Goal: Information Seeking & Learning: Learn about a topic

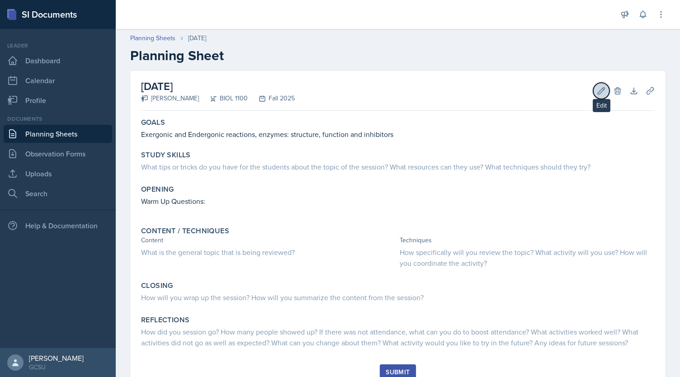
click at [596, 93] on icon at bounding box center [600, 90] width 9 height 9
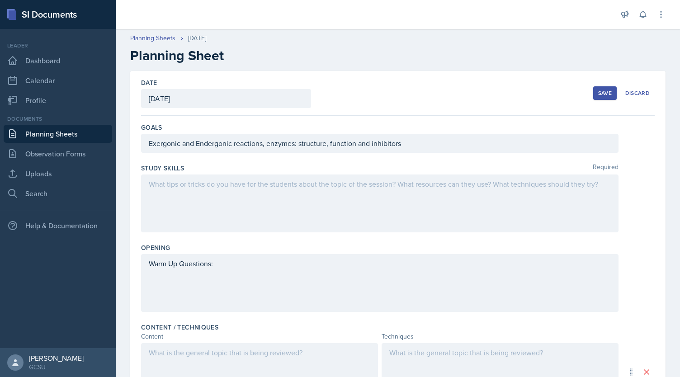
click at [305, 210] on div at bounding box center [379, 203] width 477 height 58
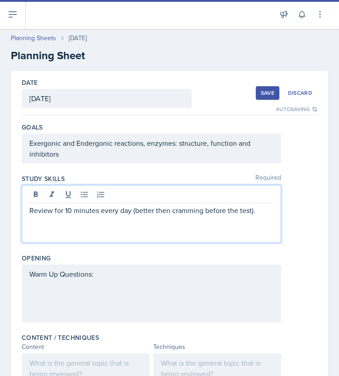
click at [107, 287] on div "Warm Up Questions:" at bounding box center [151, 280] width 244 height 22
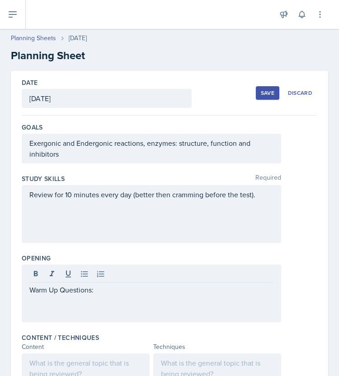
click at [57, 302] on p at bounding box center [151, 300] width 244 height 11
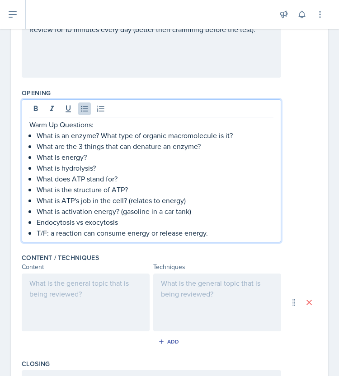
scroll to position [164, 0]
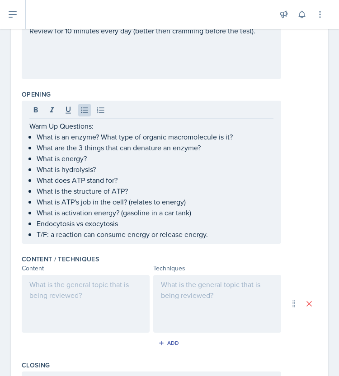
click at [85, 287] on div at bounding box center [86, 304] width 128 height 58
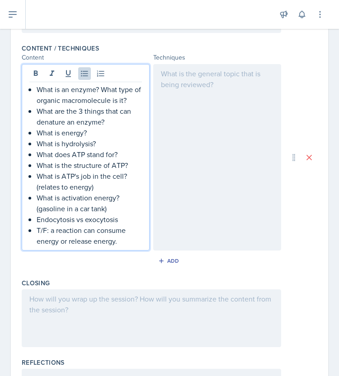
scroll to position [366, 0]
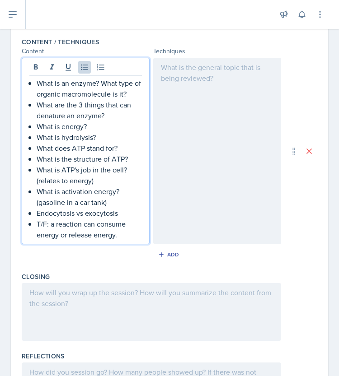
drag, startPoint x: 128, startPoint y: 232, endPoint x: 109, endPoint y: 69, distance: 164.3
click at [109, 69] on div "What is an enzyme? What type of organic macromolecule is it?​ What are the 3 th…" at bounding box center [86, 151] width 128 height 187
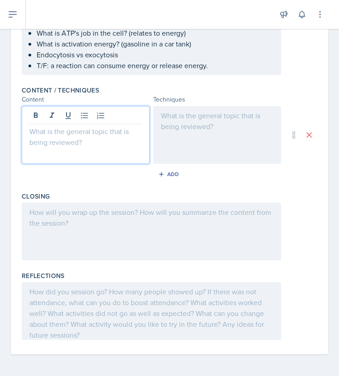
scroll to position [315, 0]
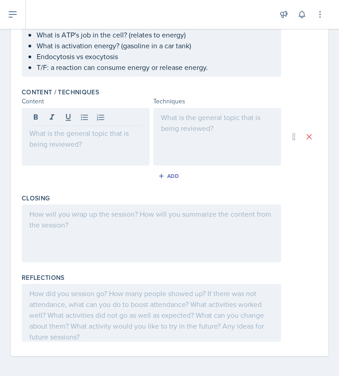
click at [88, 141] on div at bounding box center [86, 137] width 128 height 58
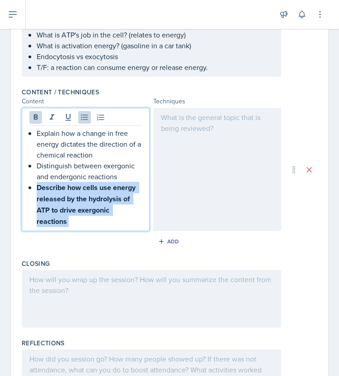
drag, startPoint x: 70, startPoint y: 220, endPoint x: 20, endPoint y: 185, distance: 60.6
click at [20, 185] on div "Date [DATE] [DATE] 31 1 2 3 4 5 6 7 8 9 10 11 12 13 14 15 16 17 18 19 20 21 22 …" at bounding box center [169, 89] width 317 height 666
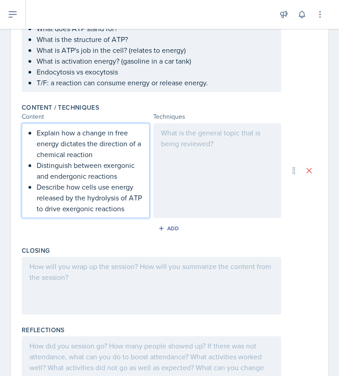
click at [193, 171] on div at bounding box center [217, 170] width 128 height 95
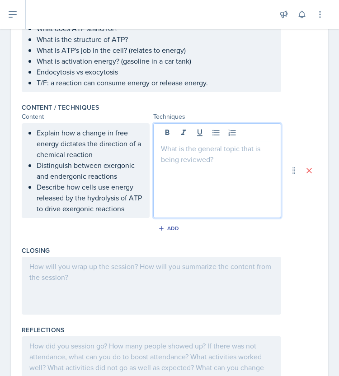
scroll to position [315, 0]
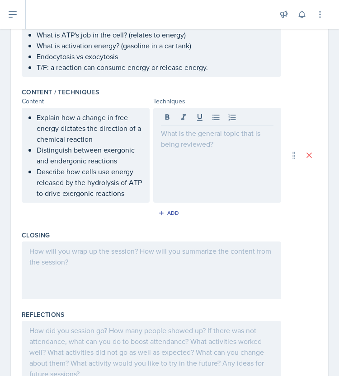
click at [185, 142] on div at bounding box center [217, 155] width 128 height 95
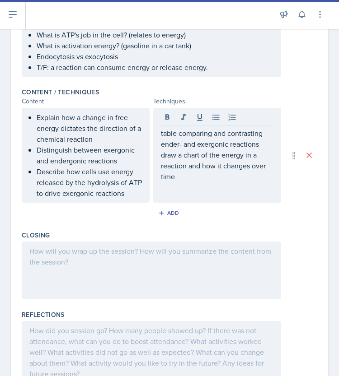
click at [209, 196] on div "table comparing and contrasting ender- and exergonic reactions draw a chart of …" at bounding box center [217, 155] width 128 height 95
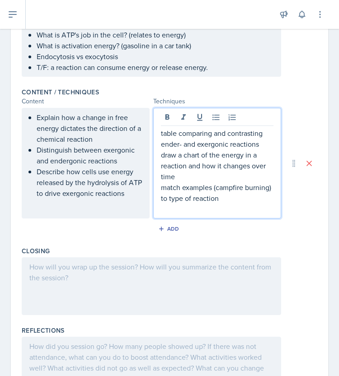
click at [184, 209] on p at bounding box center [217, 209] width 113 height 11
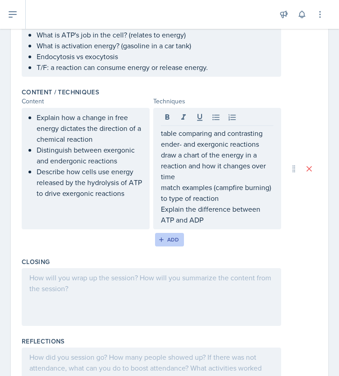
click at [169, 241] on div "Add" at bounding box center [169, 239] width 19 height 7
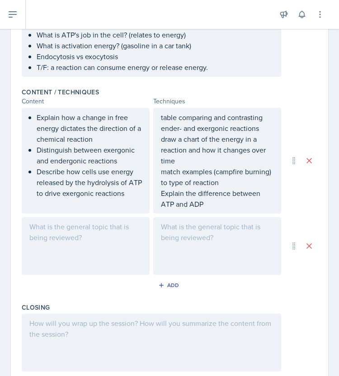
click at [71, 246] on div at bounding box center [86, 246] width 128 height 58
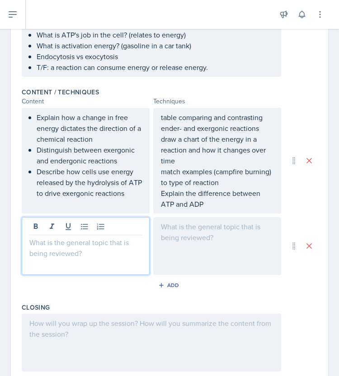
scroll to position [331, 0]
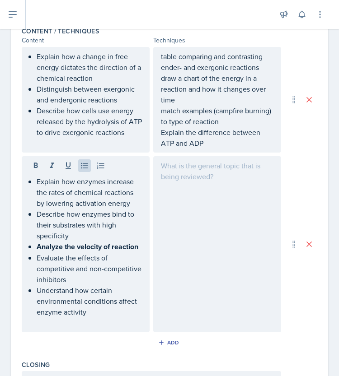
click at [207, 229] on div at bounding box center [217, 244] width 128 height 176
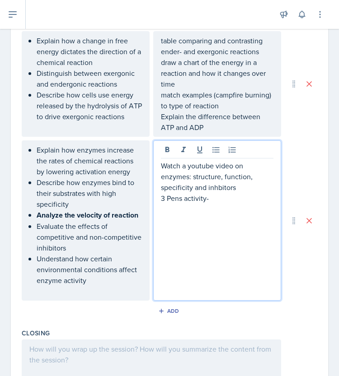
click at [217, 186] on p "Watch a youtube video on enzymes: structure, function, specificity and inhbitors" at bounding box center [217, 176] width 113 height 33
click at [223, 195] on p "3 Pens activity-" at bounding box center [217, 198] width 113 height 11
click at [220, 194] on p "3 Pens activity-" at bounding box center [217, 198] width 113 height 11
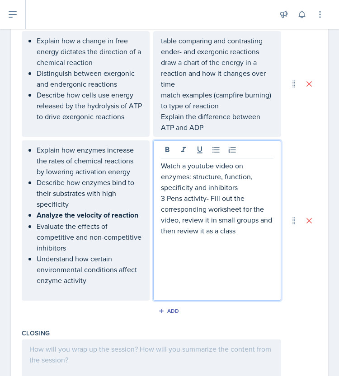
click at [197, 241] on p at bounding box center [217, 241] width 113 height 11
click at [180, 250] on p "explain the difference between competative and noncompet inhibitors" at bounding box center [217, 252] width 113 height 33
click at [222, 253] on p "explain the difference between competitive and noncompet inhibitors" at bounding box center [217, 252] width 113 height 33
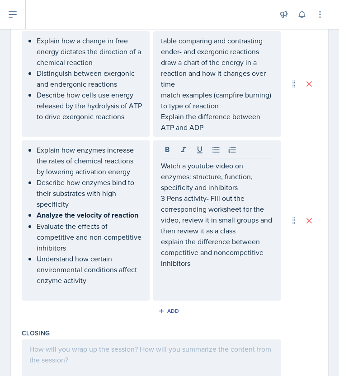
click at [188, 271] on div "Watch a youtube video on enzymes: structure, function, specificity and inhibito…" at bounding box center [217, 221] width 128 height 160
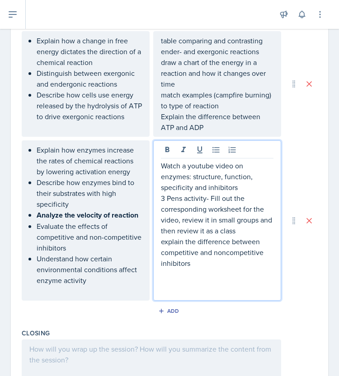
click at [193, 274] on div "Watch a youtube video on enzymes: structure, function, specificity and inhibito…" at bounding box center [217, 221] width 128 height 160
click at [200, 263] on p "explain the difference between competitive and noncompetitive inhibitors" at bounding box center [217, 252] width 113 height 33
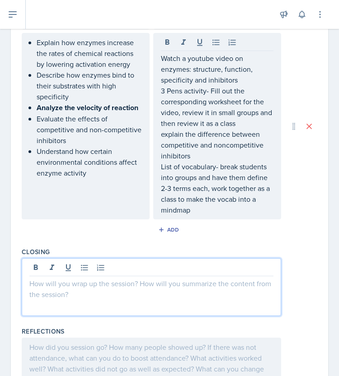
click at [108, 278] on p at bounding box center [151, 283] width 244 height 11
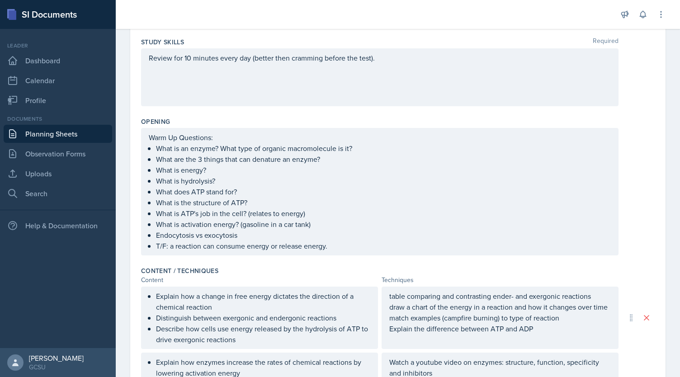
scroll to position [0, 0]
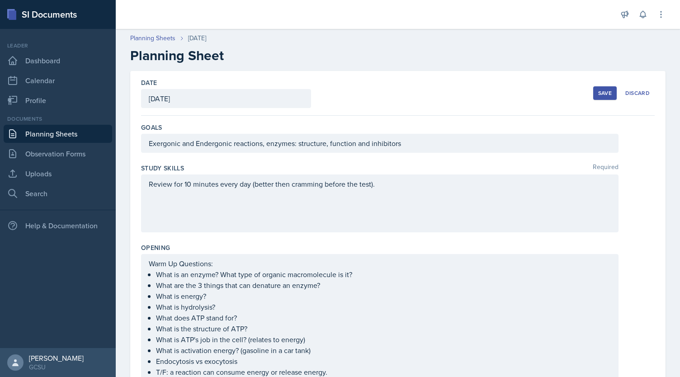
click at [598, 92] on div "Save" at bounding box center [605, 92] width 14 height 7
